Goal: Task Accomplishment & Management: Use online tool/utility

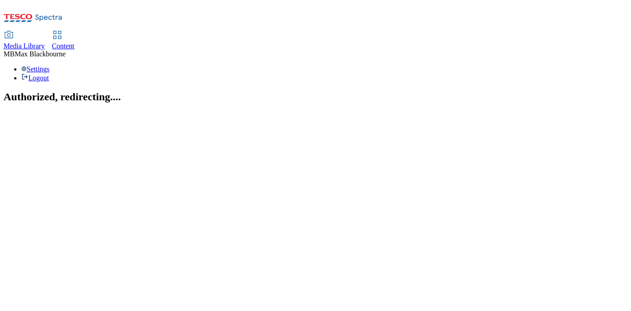
click at [75, 42] on span "Content" at bounding box center [63, 46] width 23 height 8
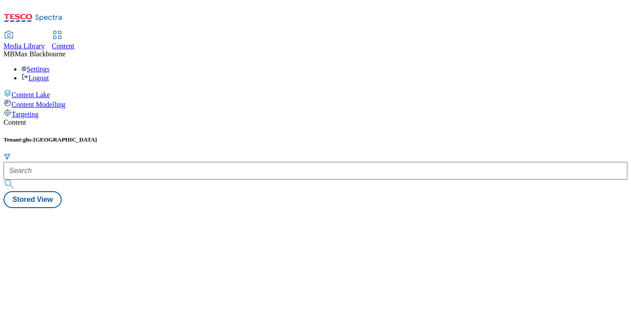
click at [205, 136] on div "Tenant: ghs-uk" at bounding box center [316, 163] width 624 height 55
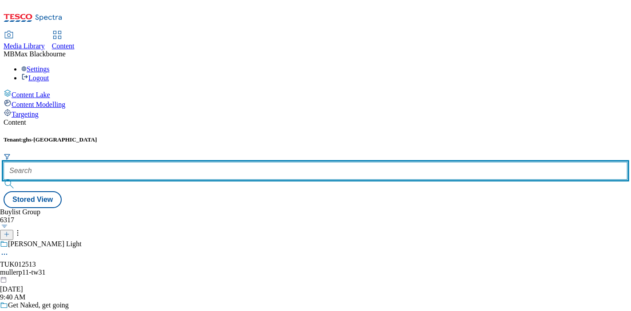
click at [205, 162] on input "text" at bounding box center [316, 171] width 624 height 18
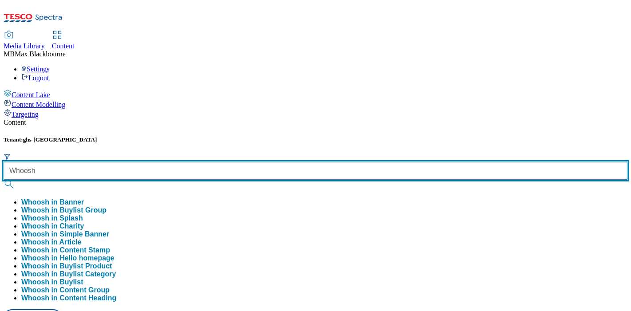
type input "Whoosh"
click at [4, 180] on button "submit" at bounding box center [10, 184] width 12 height 9
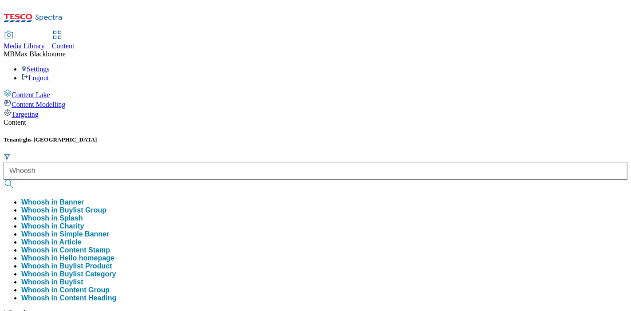
click at [306, 136] on div "Tenant: ghs-uk Whoosh Whoosh in Banner Whoosh in Buylist Group Whoosh in Splash…" at bounding box center [316, 237] width 624 height 203
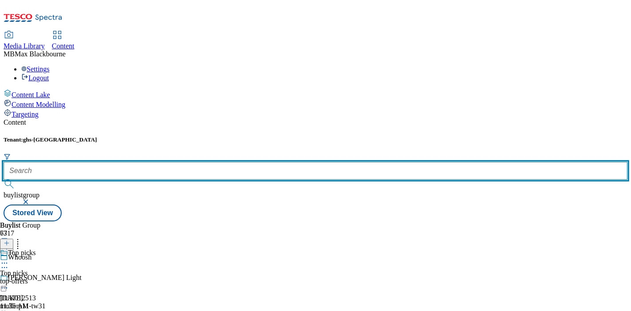
click at [212, 162] on input "text" at bounding box center [316, 171] width 624 height 18
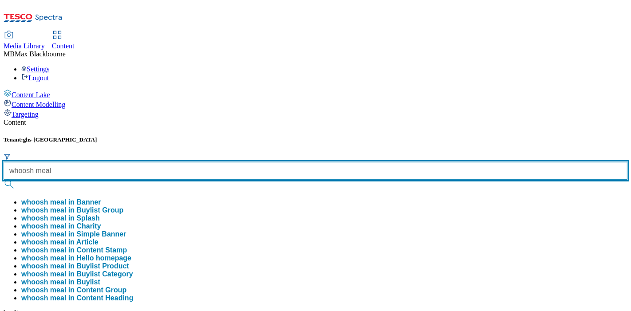
type input "whoosh meal"
click at [4, 180] on button "submit" at bounding box center [10, 184] width 12 height 9
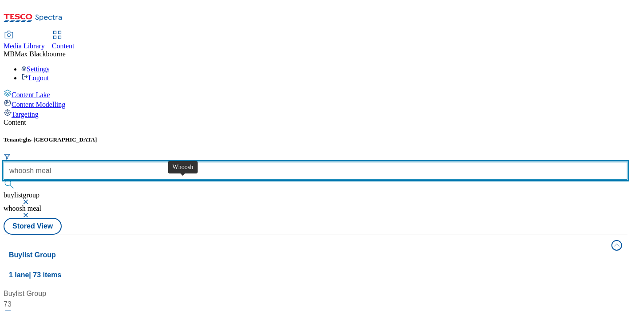
scroll to position [197, 0]
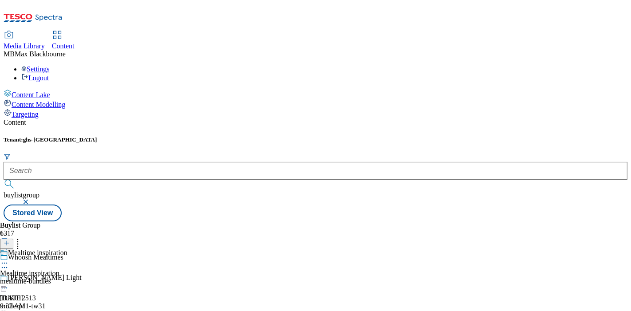
scroll to position [255, 0]
click at [463, 222] on div "Buylist Group 6317 Whoosh Mealtimes Muller Light TUK012513 mullerp11-tw31 Sep 2…" at bounding box center [316, 222] width 624 height 0
click at [122, 249] on div "Mealtime inspiration Mealtime inspiration mealtime-bundles Aug 6, 2025 9:32 AM" at bounding box center [61, 279] width 122 height 61
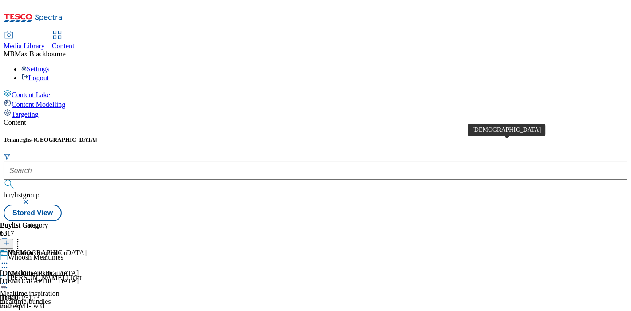
click at [87, 249] on div "Indian" at bounding box center [47, 253] width 79 height 8
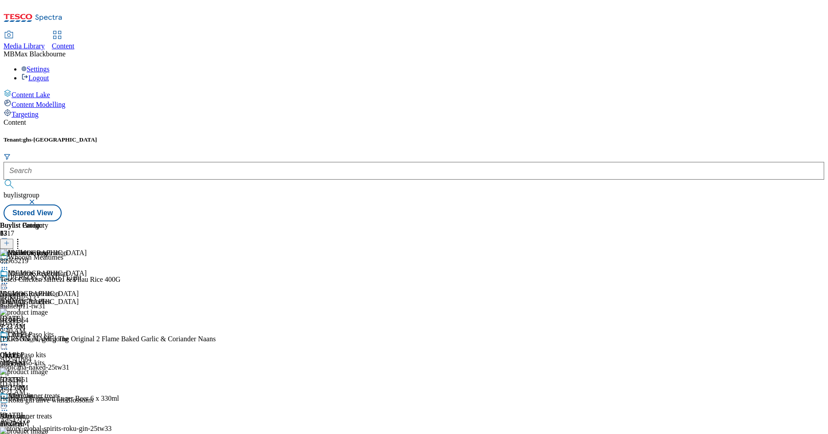
click at [631, 222] on div "Buylist Group 6317 Whoosh Mealtimes Muller Light TUK012513 mullerp11-tw31 Sep 2…" at bounding box center [414, 222] width 821 height 0
click at [9, 279] on icon at bounding box center [4, 283] width 9 height 9
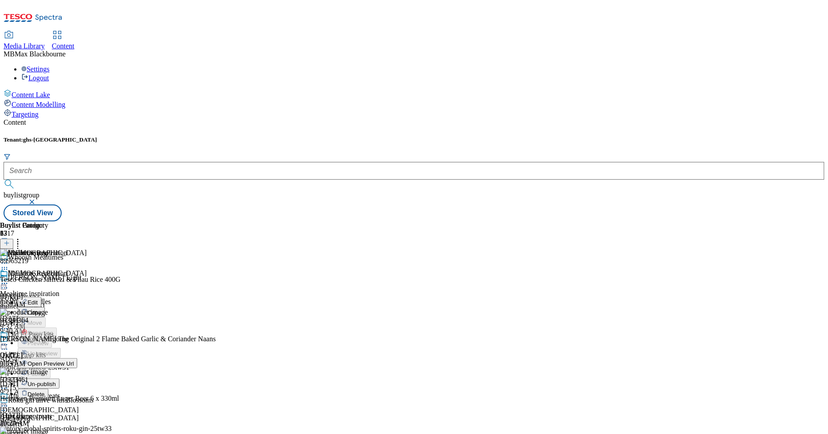
click at [56, 311] on span "Un-publish" at bounding box center [42, 384] width 28 height 7
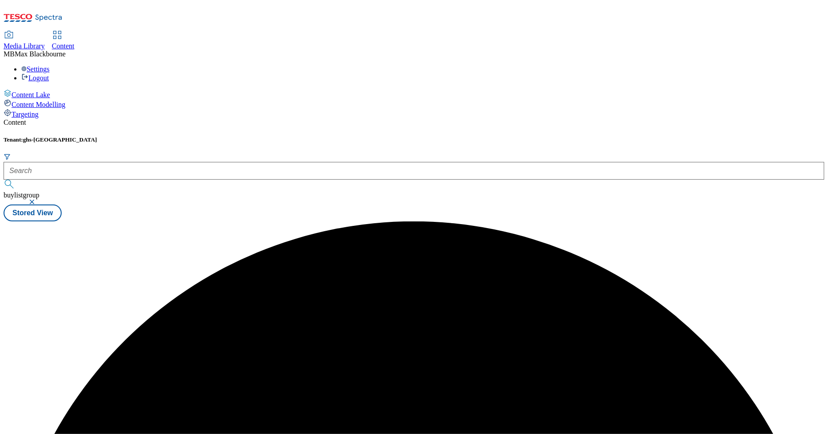
click at [571, 222] on div at bounding box center [414, 222] width 821 height 0
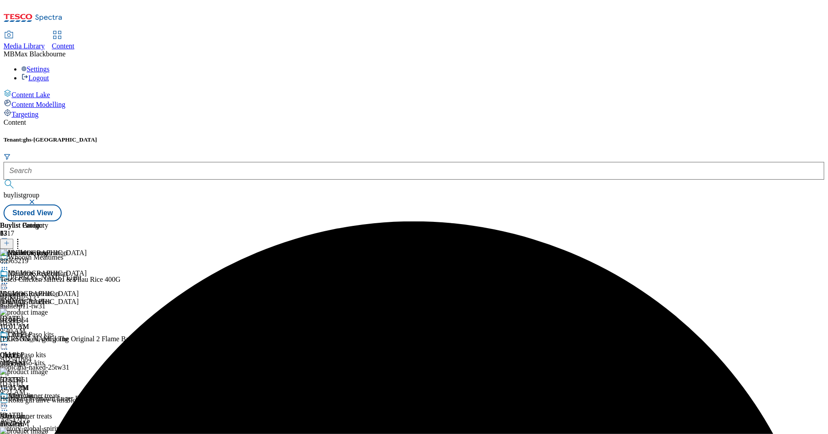
click at [9, 279] on icon at bounding box center [4, 283] width 9 height 9
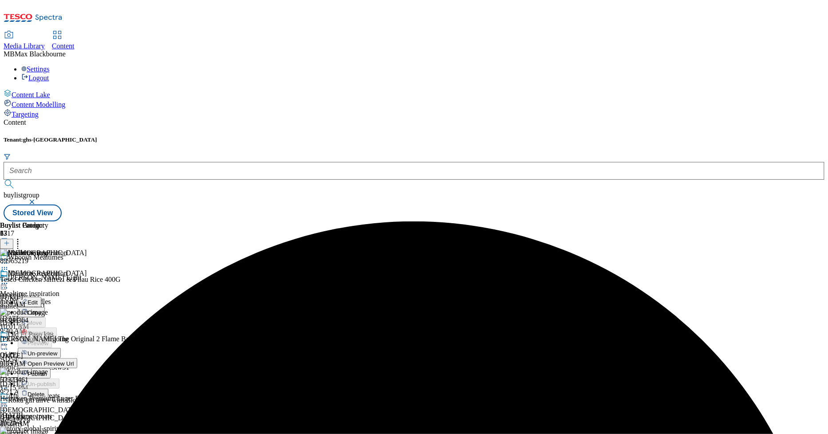
click at [57, 311] on span "Un-preview" at bounding box center [43, 353] width 30 height 7
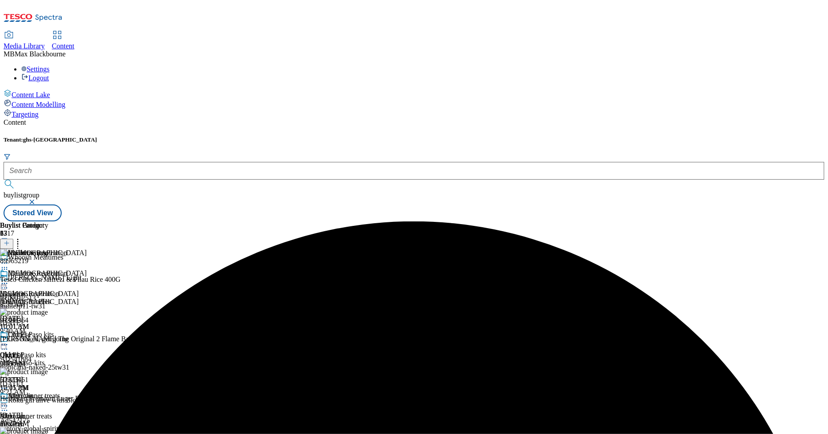
click at [10, 240] on icon at bounding box center [7, 243] width 6 height 6
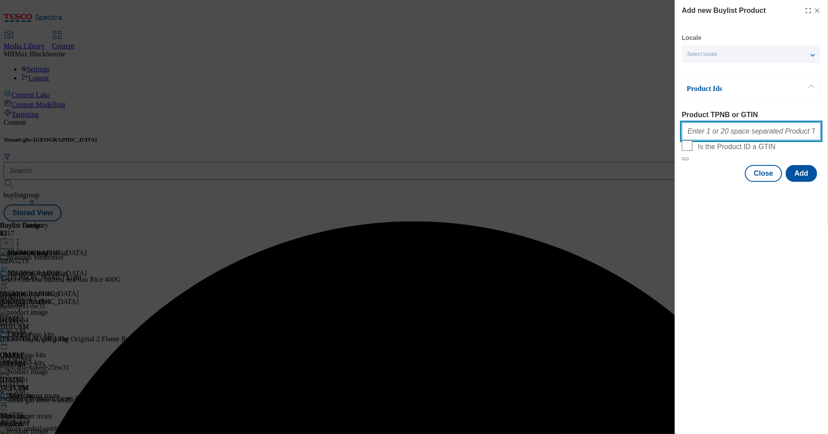
click at [631, 132] on input "Product TPNB or GTIN" at bounding box center [751, 132] width 139 height 18
paste input "84809722"
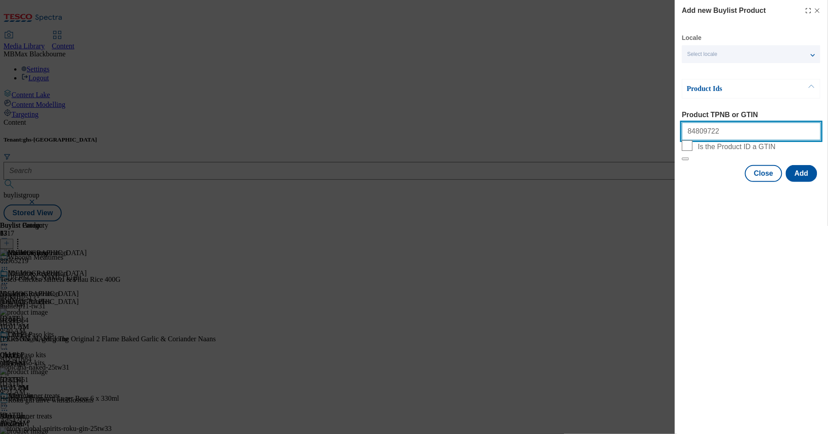
click at [631, 140] on input "84809722" at bounding box center [751, 132] width 139 height 18
paste input "93284800"
click at [631, 133] on input "84809722 93284800" at bounding box center [751, 132] width 139 height 18
paste input "92195826"
type input "84809722 93284800 92195826"
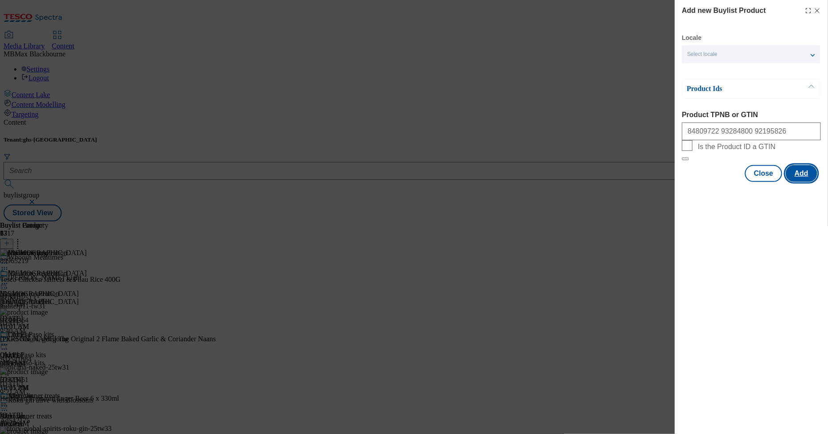
click at [631, 182] on button "Add" at bounding box center [802, 173] width 32 height 17
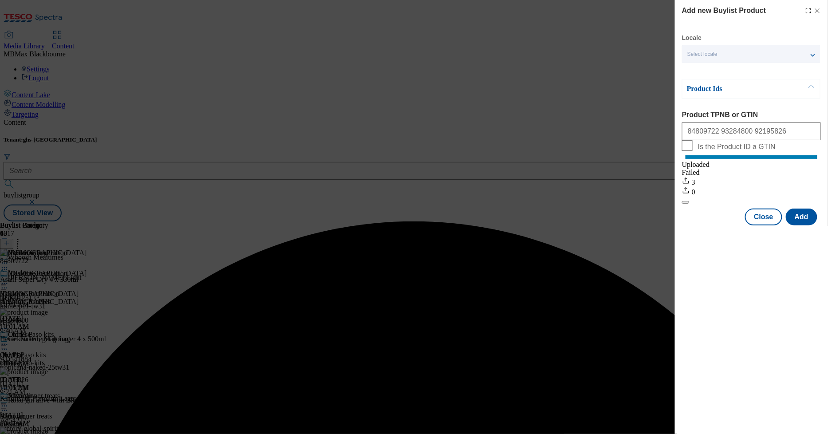
click at [631, 222] on div "Success - Job created c4987497-7fc5-4b06-8756-ba54f02edbb0 successfully" at bounding box center [414, 222] width 821 height 0
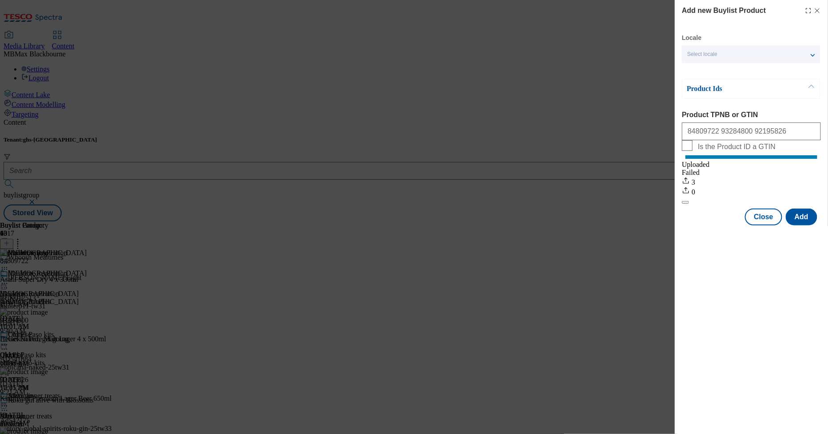
click at [631, 10] on icon "Modal" at bounding box center [817, 10] width 7 height 7
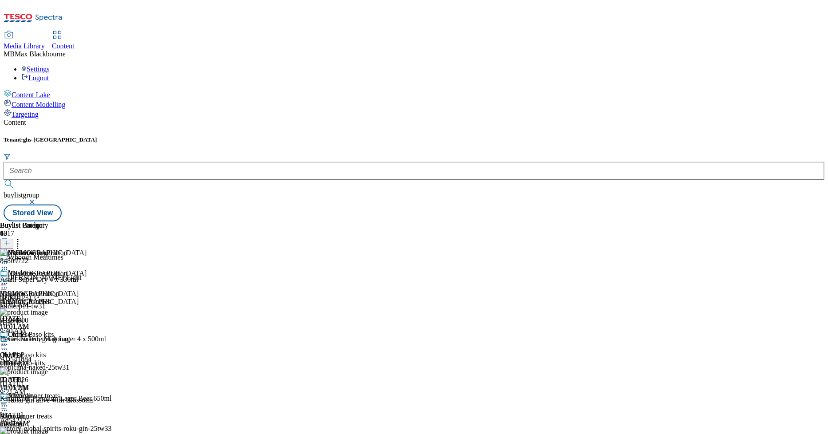
click at [22, 238] on icon at bounding box center [17, 242] width 9 height 9
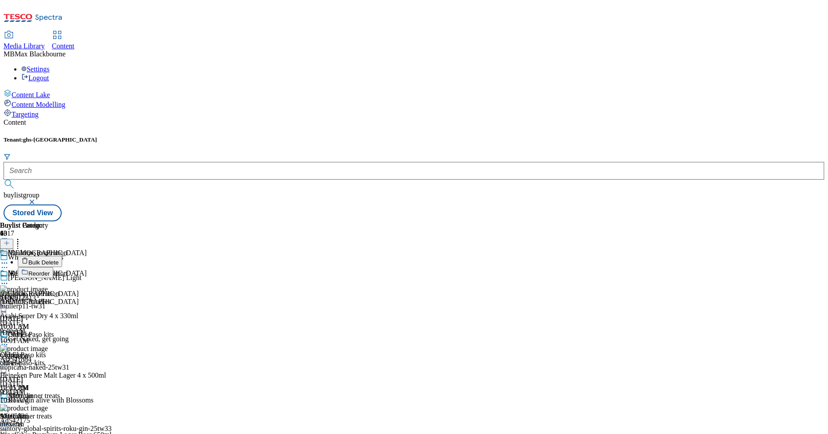
click at [216, 267] on li "Reorder" at bounding box center [117, 272] width 198 height 11
click at [50, 270] on span "Reorder" at bounding box center [38, 273] width 21 height 7
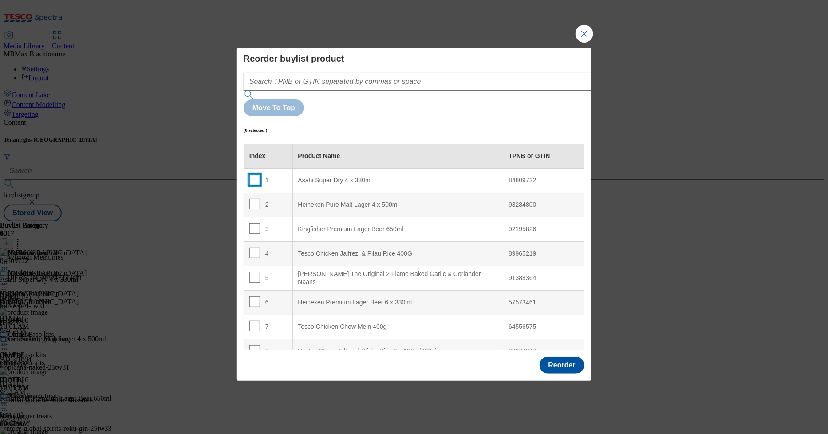
click at [253, 174] on input "Modal" at bounding box center [254, 179] width 11 height 11
checkbox input "true"
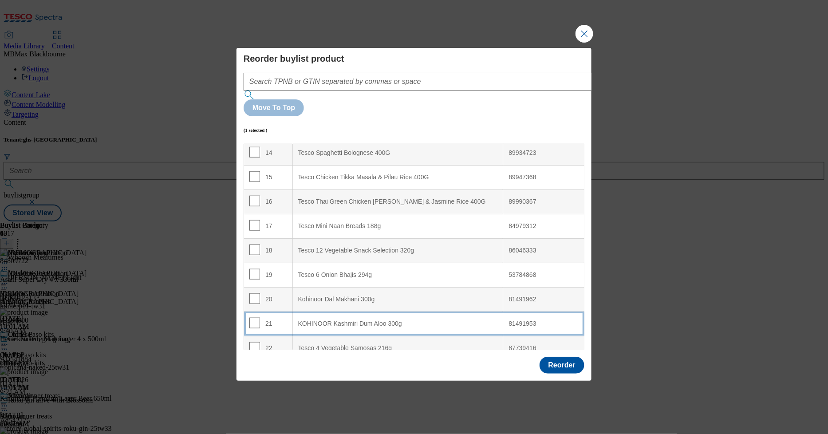
click at [282, 311] on div "21" at bounding box center [268, 324] width 38 height 13
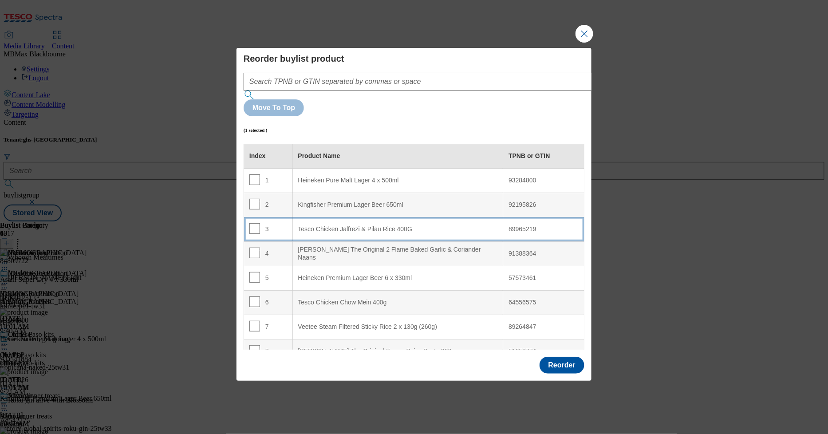
scroll to position [444, 0]
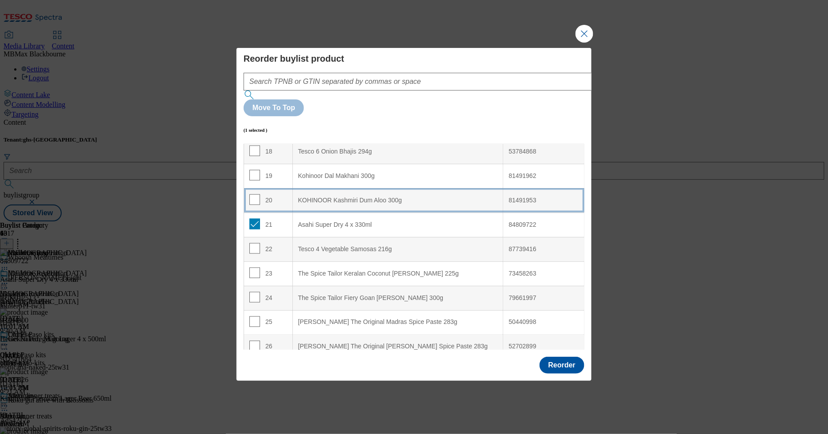
click at [250, 213] on td "21" at bounding box center [268, 225] width 49 height 24
click at [254, 219] on input "Modal" at bounding box center [254, 224] width 11 height 11
checkbox input "false"
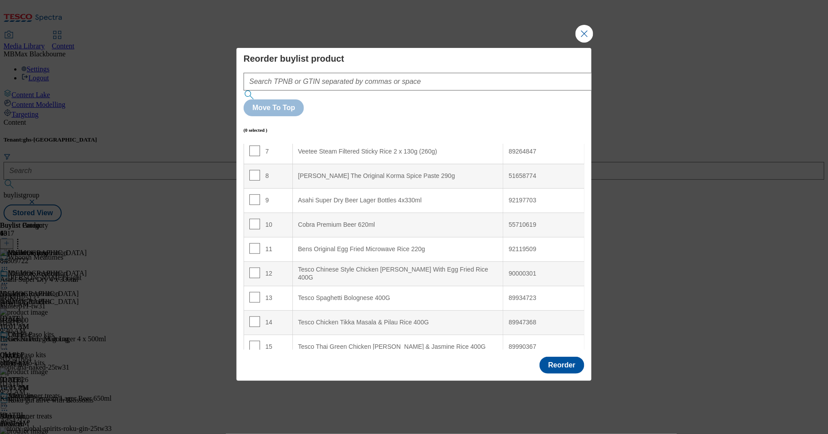
scroll to position [0, 0]
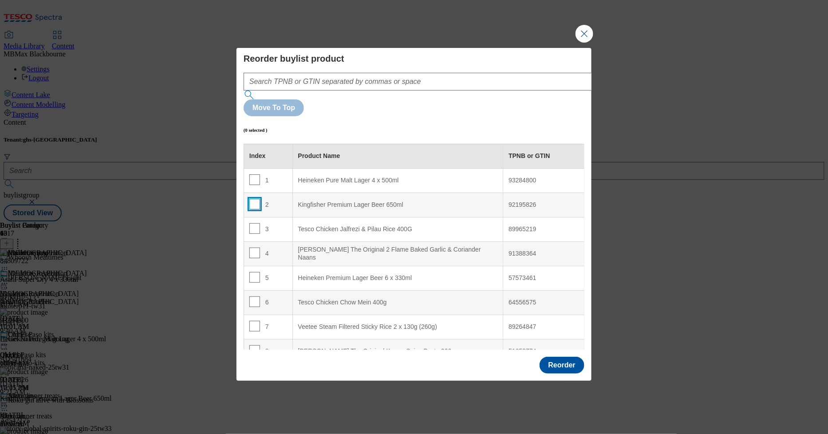
click at [256, 199] on input "Modal" at bounding box center [254, 204] width 11 height 11
checkbox input "true"
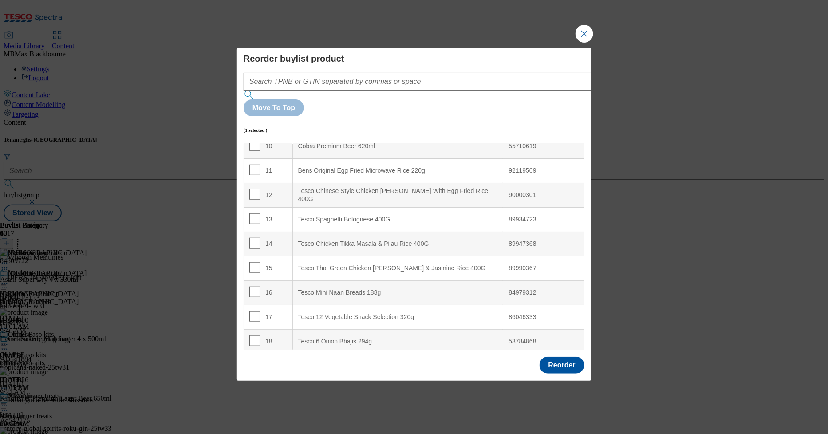
scroll to position [394, 0]
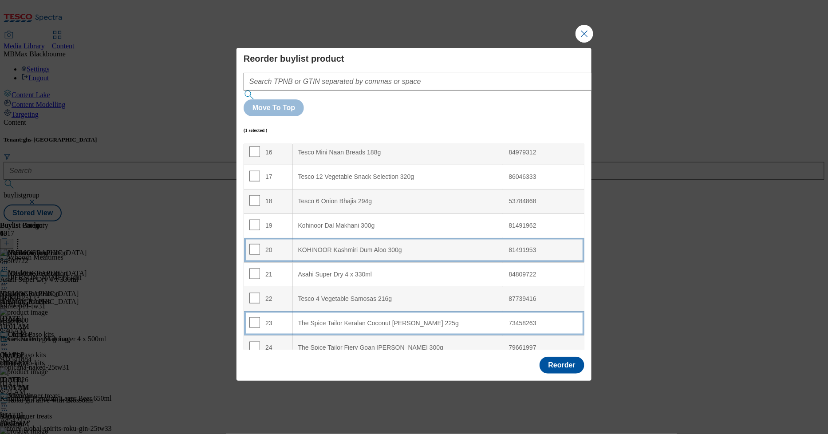
click at [306, 311] on 225g "The Spice Tailor Keralan Coconut Curry 225g" at bounding box center [398, 323] width 211 height 24
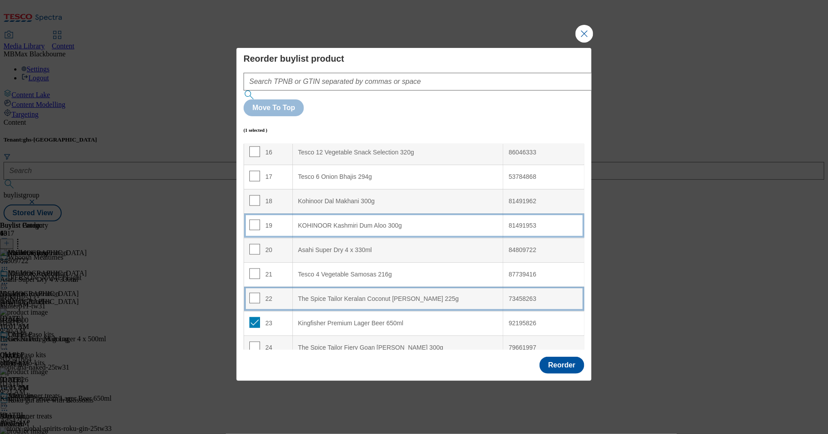
scroll to position [370, 0]
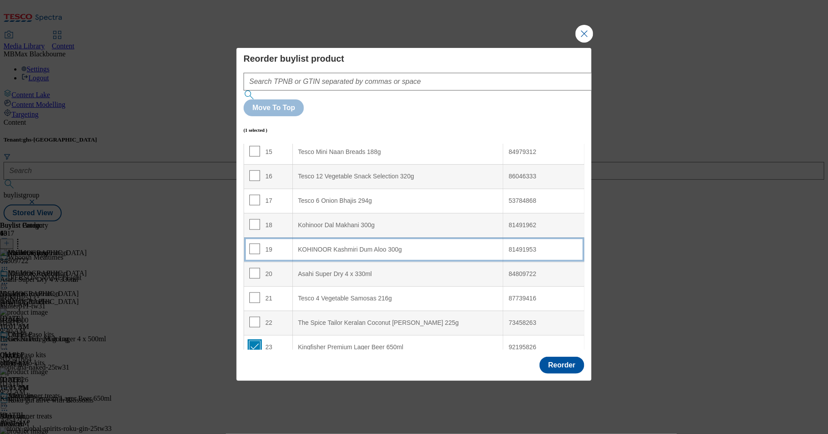
click at [253, 311] on input "Modal" at bounding box center [254, 346] width 11 height 11
checkbox input "false"
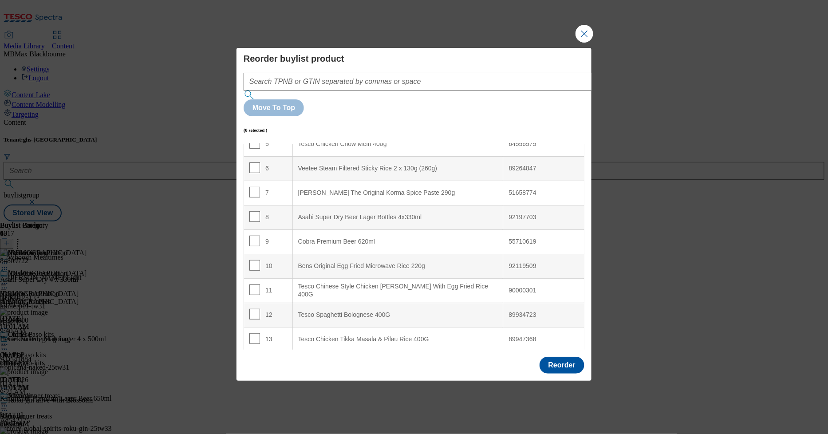
scroll to position [0, 0]
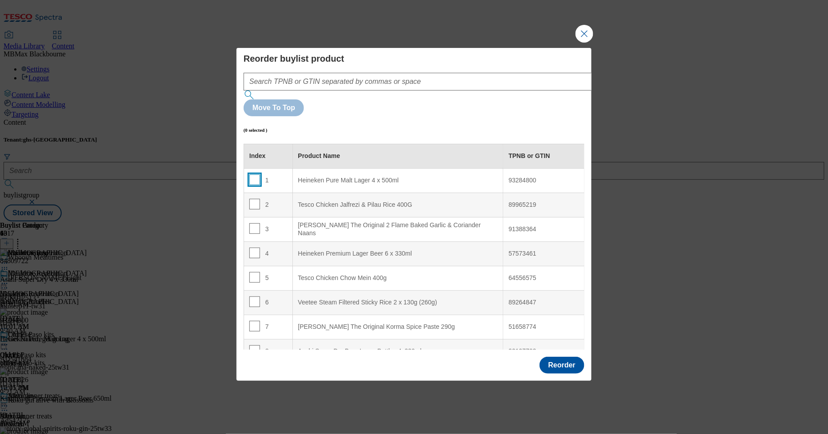
click at [255, 174] on input "Modal" at bounding box center [254, 179] width 11 height 11
checkbox input "true"
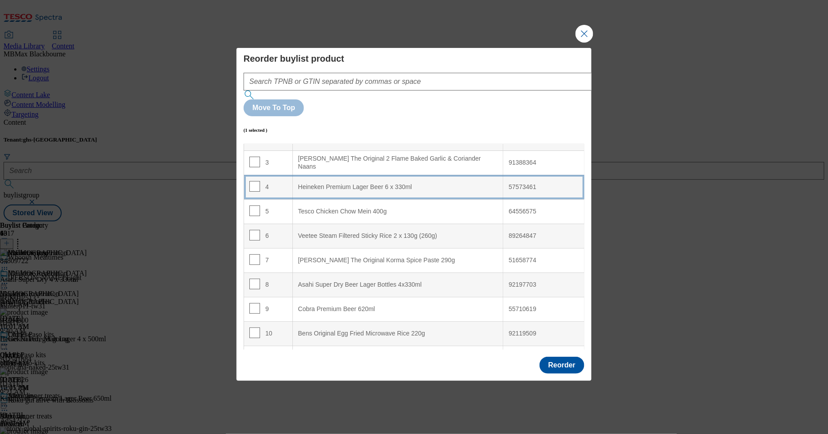
scroll to position [197, 0]
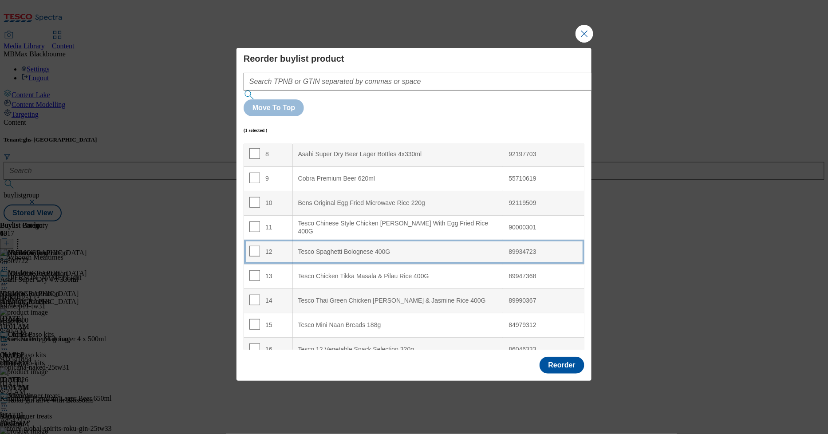
click at [283, 246] on div "12" at bounding box center [268, 252] width 38 height 13
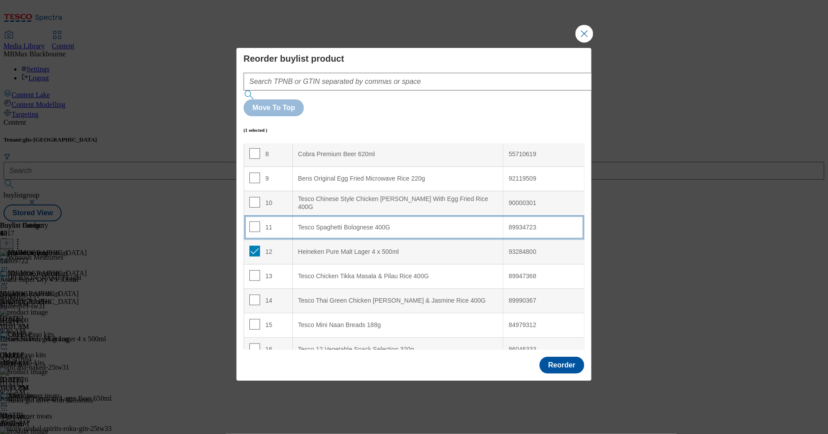
scroll to position [173, 0]
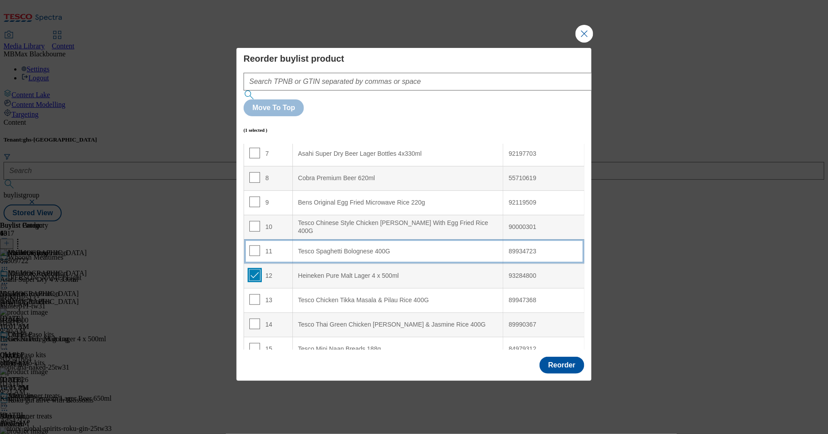
click at [254, 270] on input "Modal" at bounding box center [254, 275] width 11 height 11
checkbox input "false"
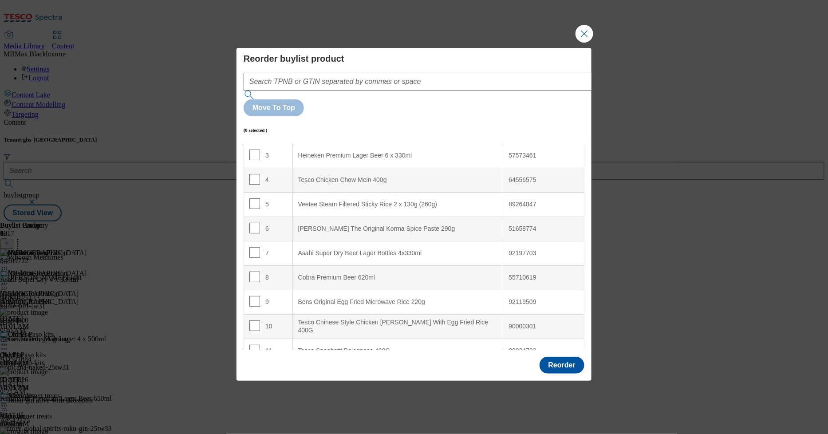
scroll to position [0, 0]
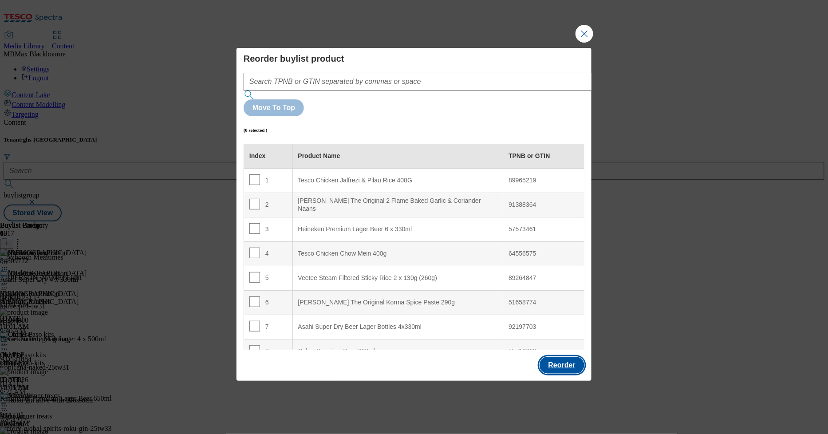
click at [548, 311] on button "Reorder" at bounding box center [562, 365] width 45 height 17
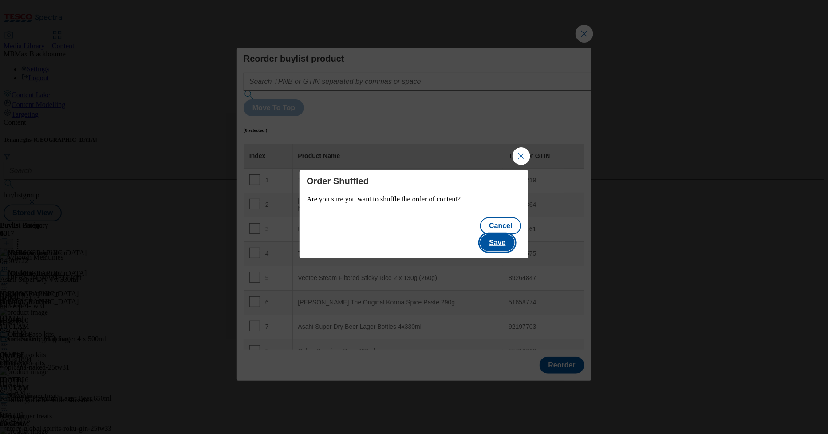
click at [511, 234] on button "Save" at bounding box center [497, 242] width 34 height 17
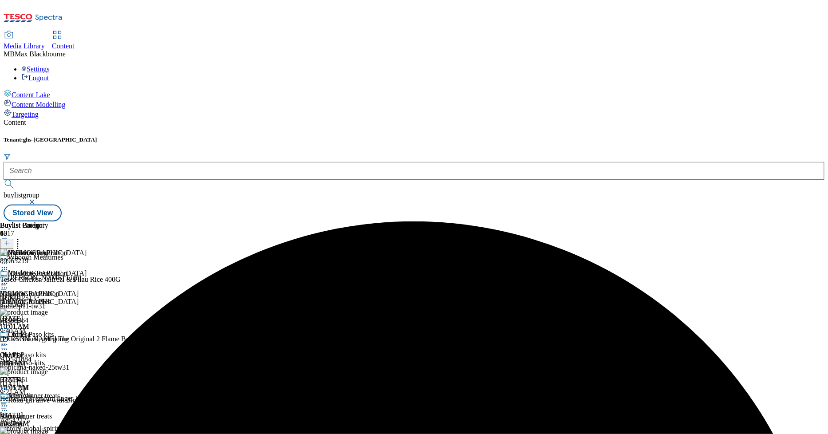
click at [9, 279] on icon at bounding box center [4, 283] width 9 height 9
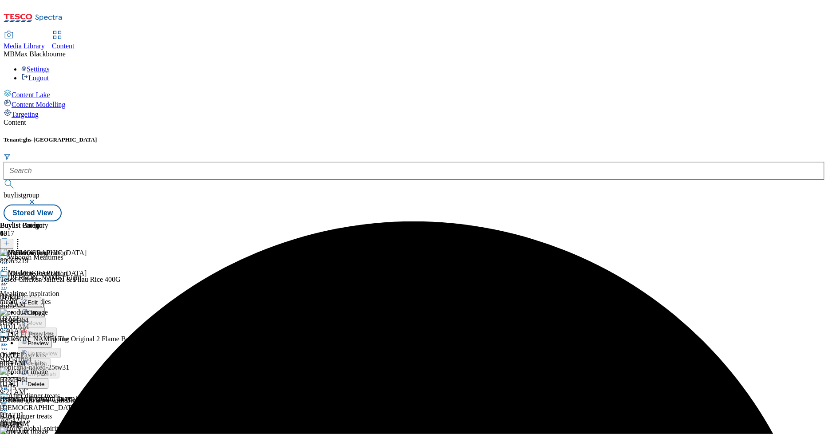
click at [41, 297] on button "Edit" at bounding box center [30, 302] width 24 height 10
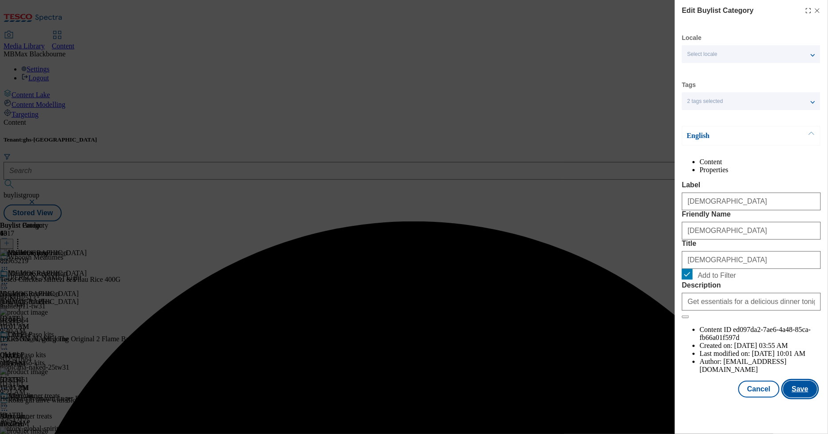
click at [631, 311] on button "Save" at bounding box center [801, 389] width 34 height 17
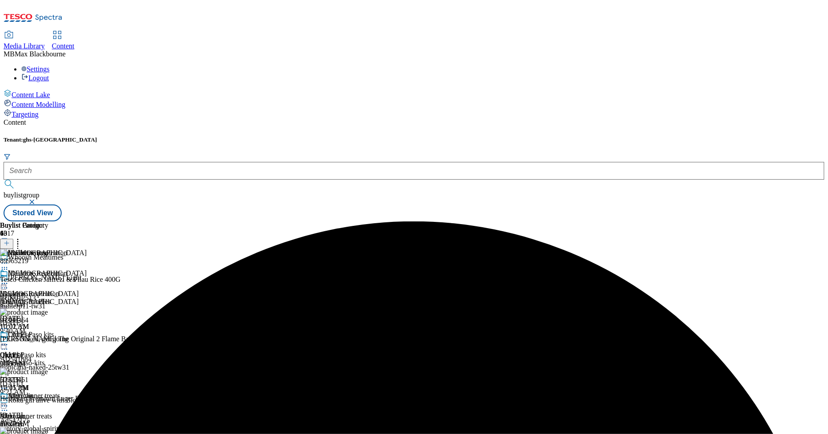
click at [9, 279] on icon at bounding box center [4, 283] width 9 height 9
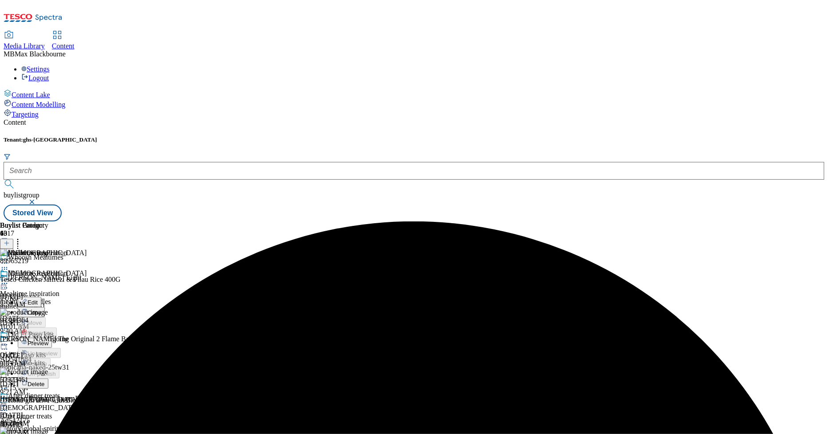
click at [48, 311] on span "Preview" at bounding box center [38, 343] width 21 height 7
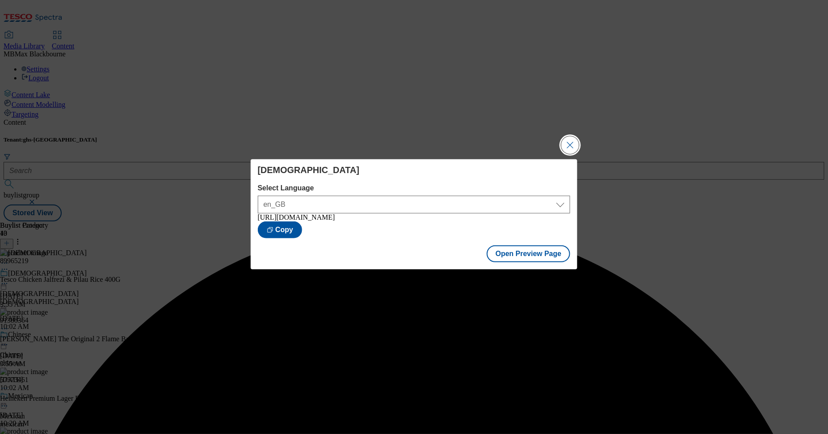
click at [570, 139] on button "Close Modal" at bounding box center [571, 145] width 18 height 18
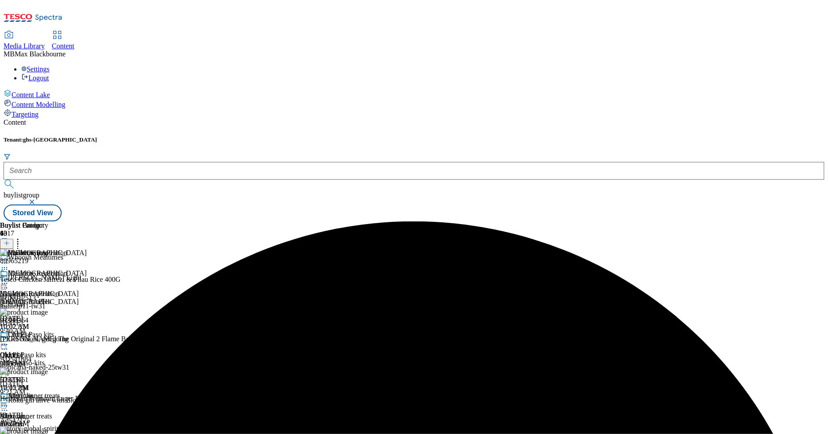
click at [9, 279] on icon at bounding box center [4, 283] width 9 height 9
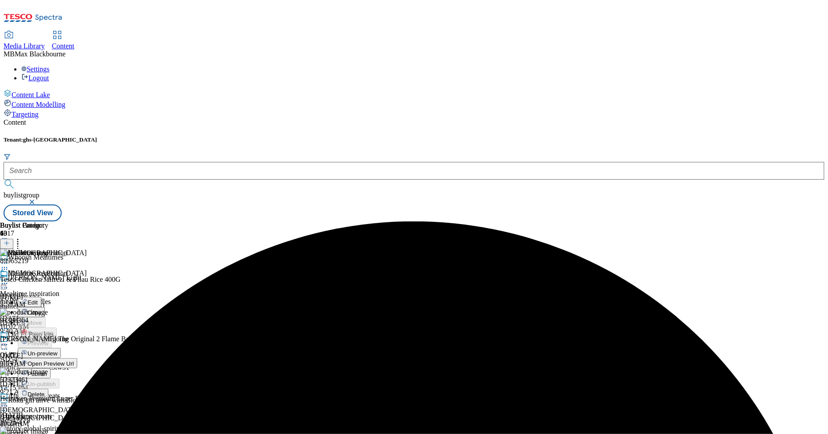
click at [47, 311] on span "Publish" at bounding box center [38, 374] width 20 height 7
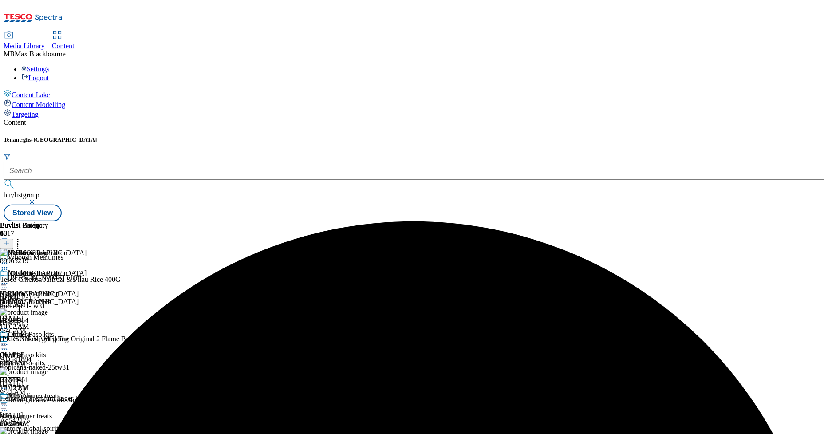
click at [460, 136] on div "Tenant: ghs-uk buylistgroup Stored View" at bounding box center [414, 178] width 821 height 85
